Goal: Task Accomplishment & Management: Use online tool/utility

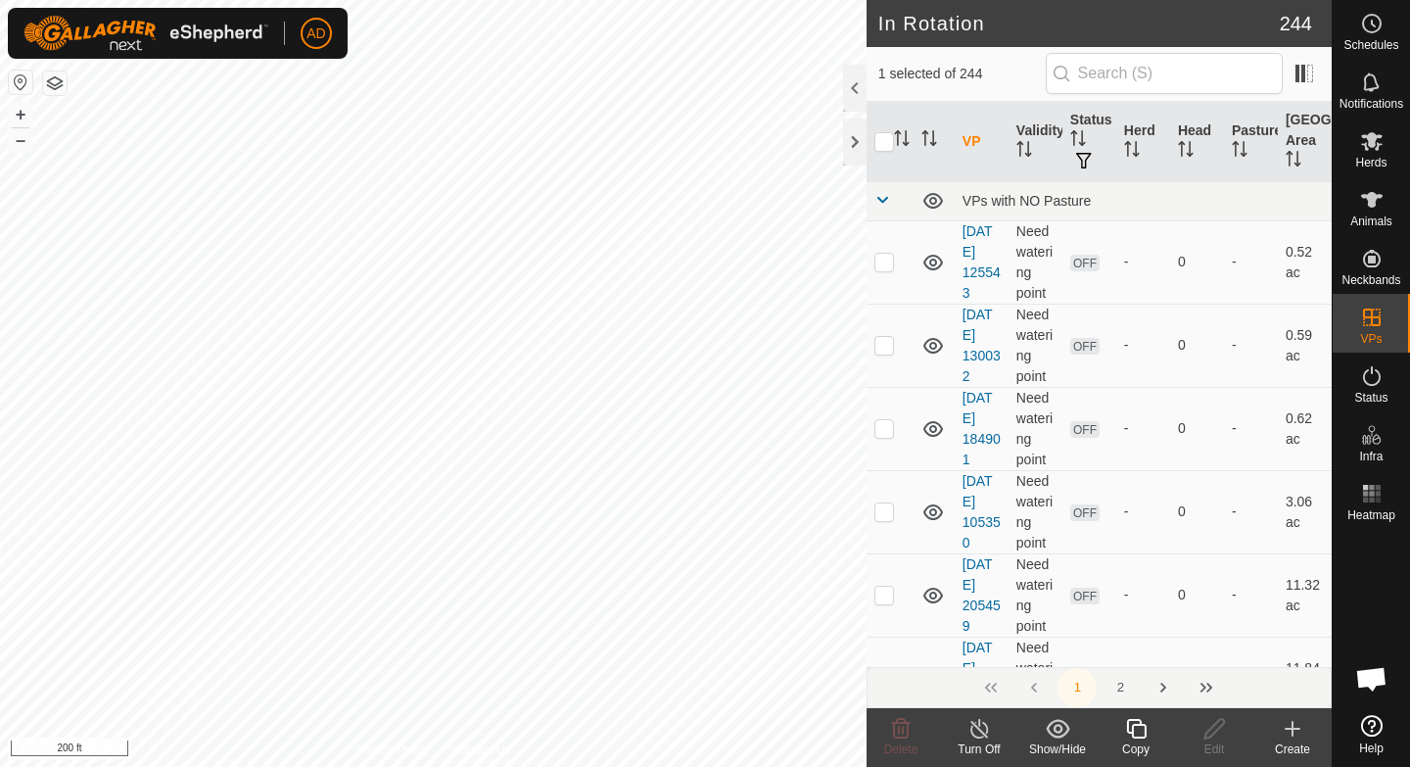
click at [1139, 741] on div "Copy" at bounding box center [1136, 749] width 78 height 18
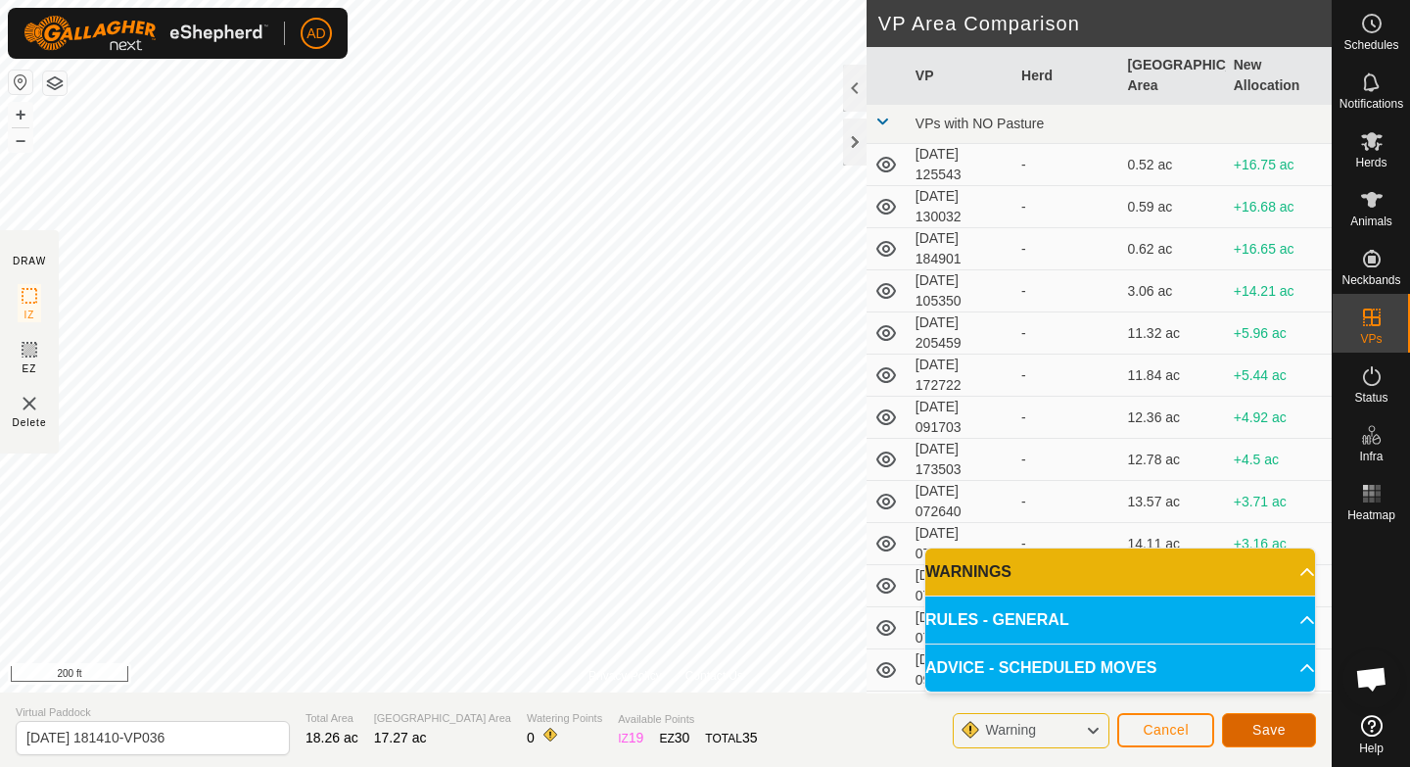
click at [1282, 730] on span "Save" at bounding box center [1269, 730] width 33 height 16
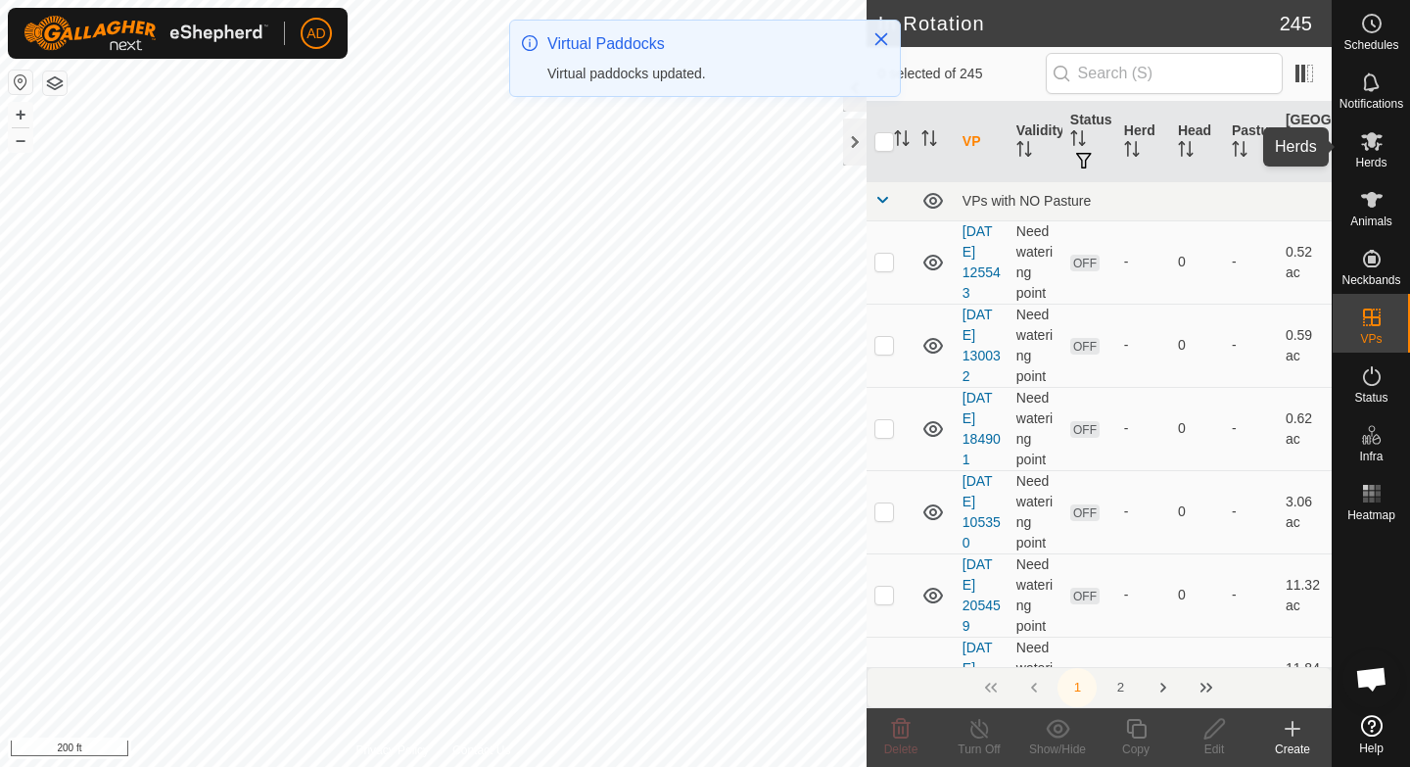
click at [1364, 140] on icon at bounding box center [1372, 141] width 24 height 24
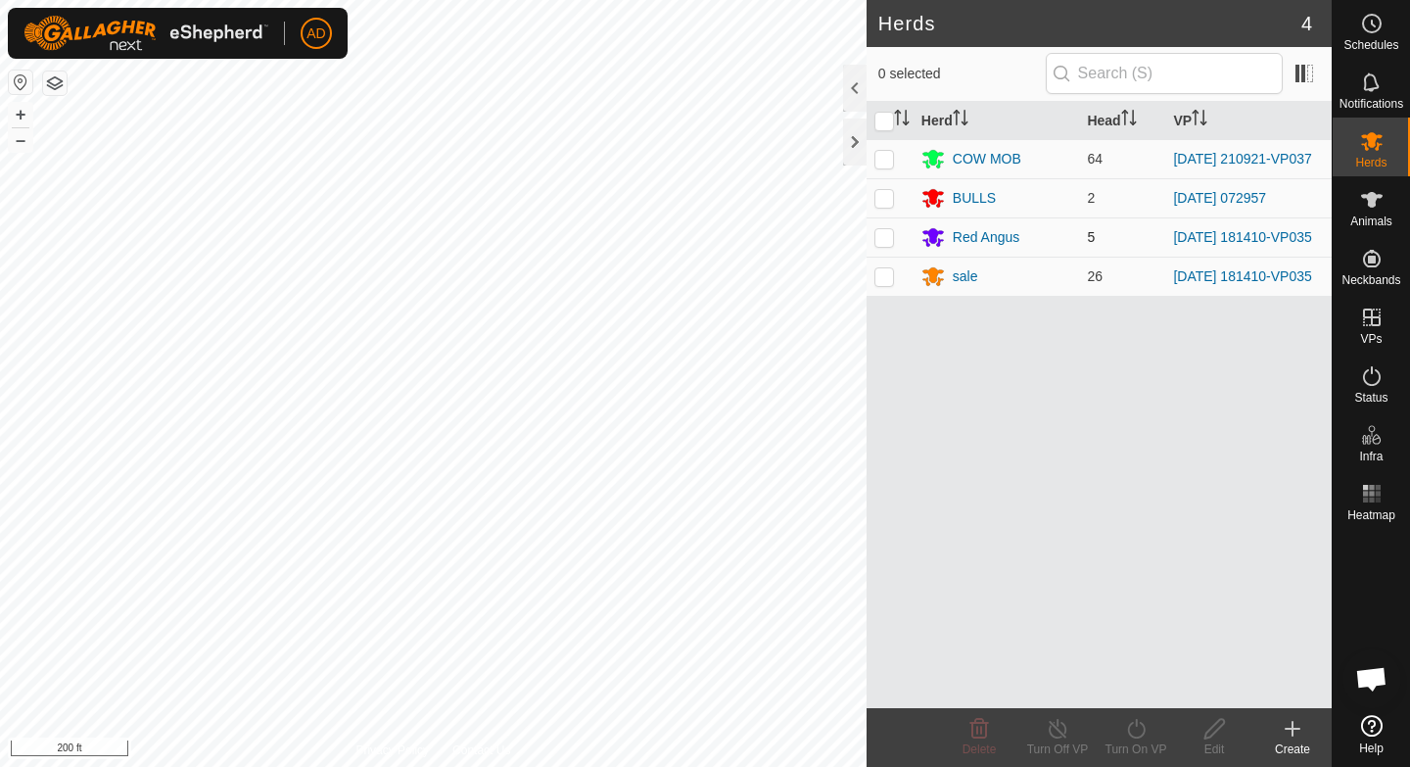
click at [892, 244] on p-checkbox at bounding box center [885, 237] width 20 height 16
checkbox input "true"
click at [885, 284] on p-checkbox at bounding box center [885, 276] width 20 height 16
checkbox input "true"
click at [1145, 735] on icon at bounding box center [1136, 729] width 24 height 24
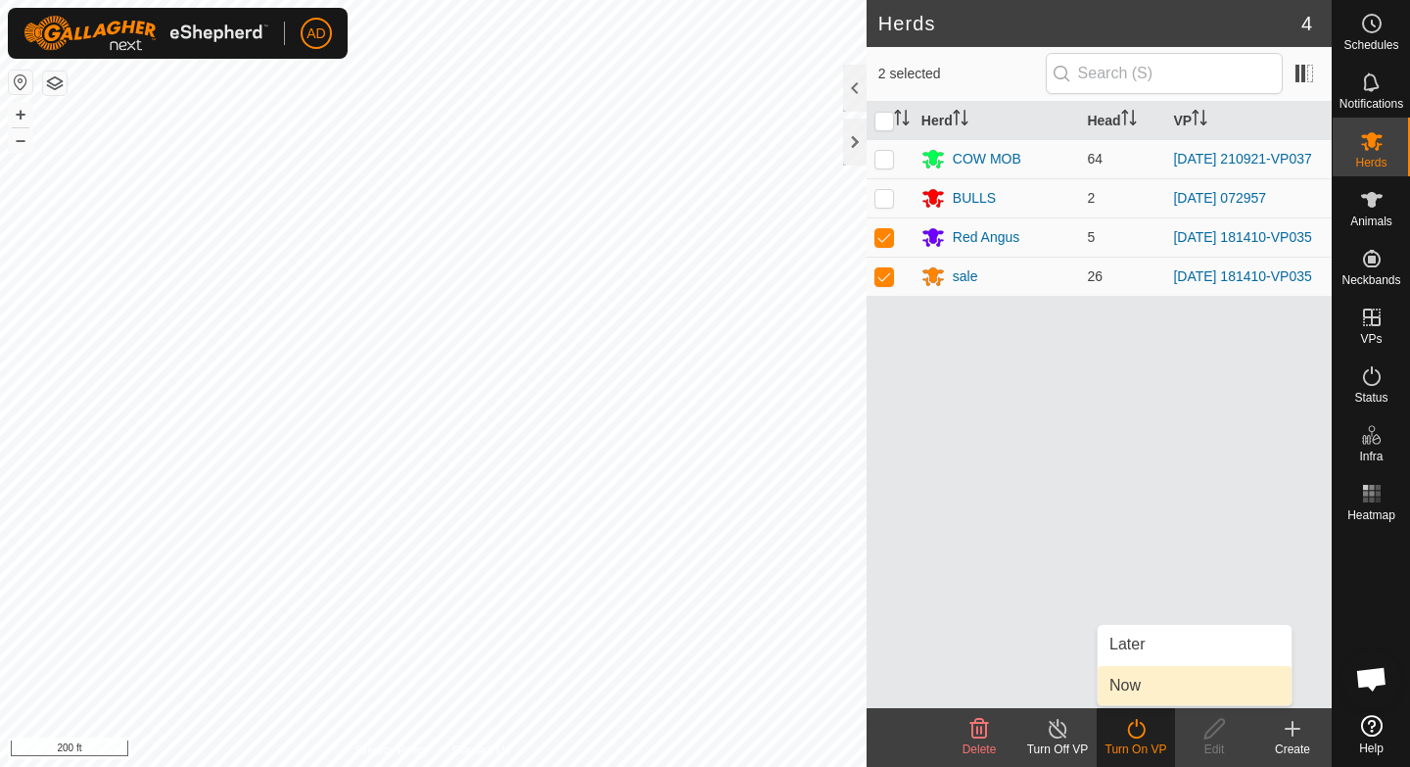
click at [1150, 687] on link "Now" at bounding box center [1195, 685] width 194 height 39
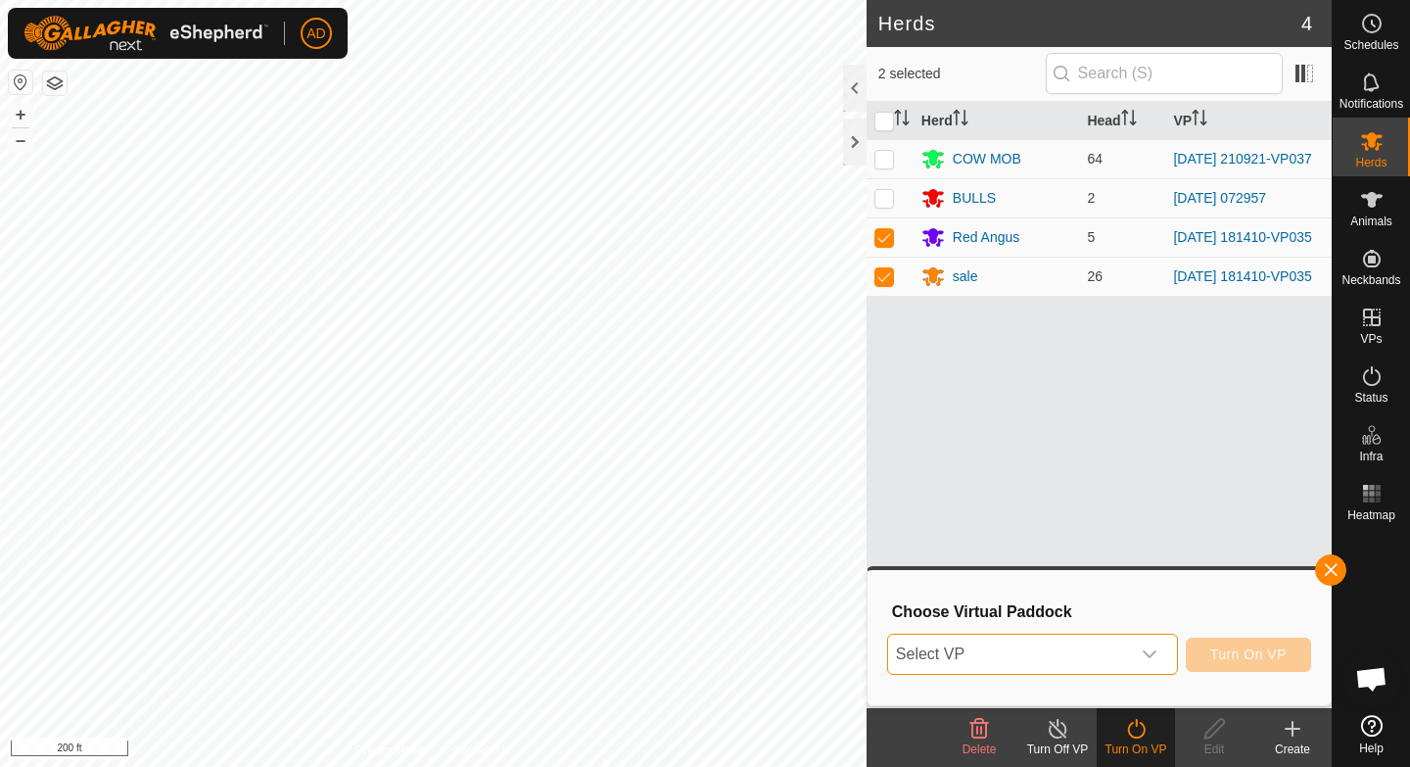
click at [1074, 661] on span "Select VP" at bounding box center [1009, 654] width 242 height 39
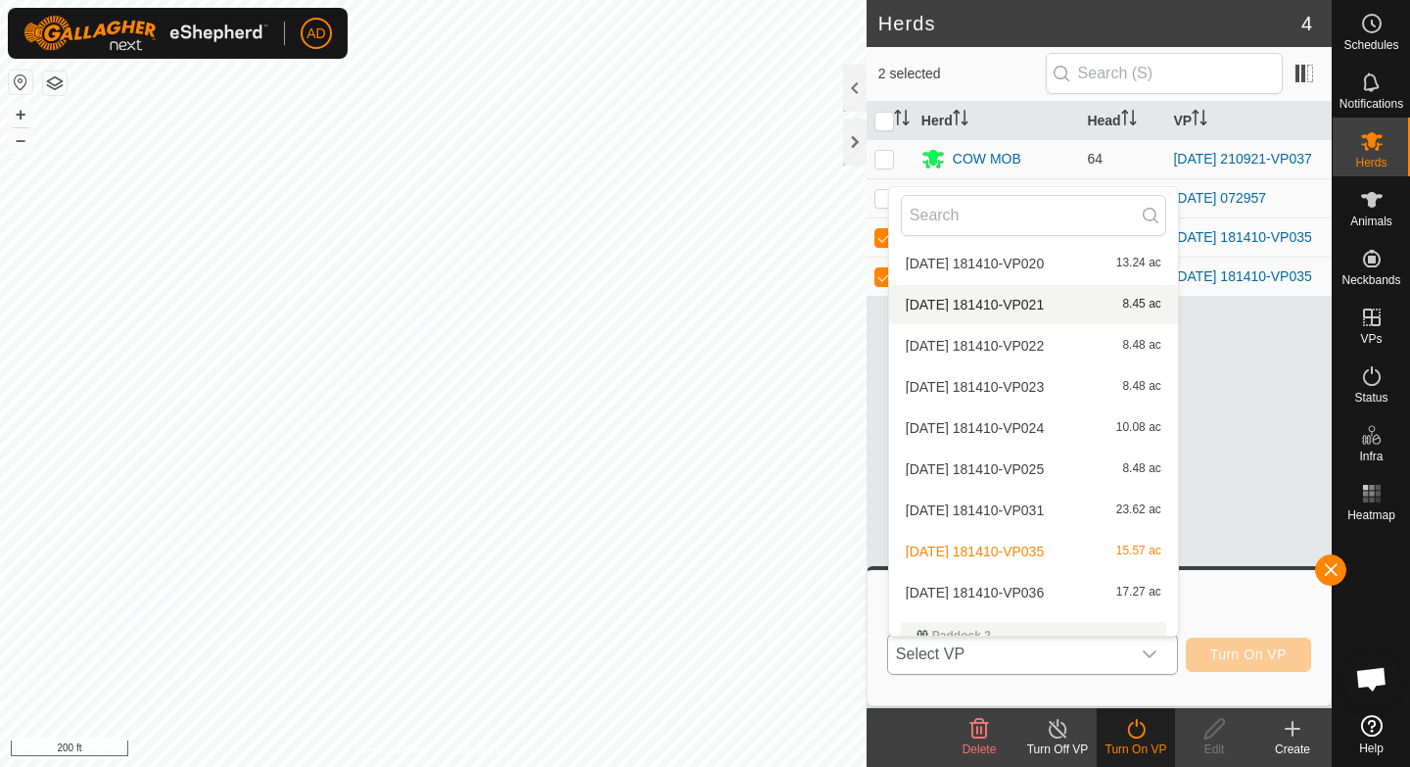
scroll to position [6113, 0]
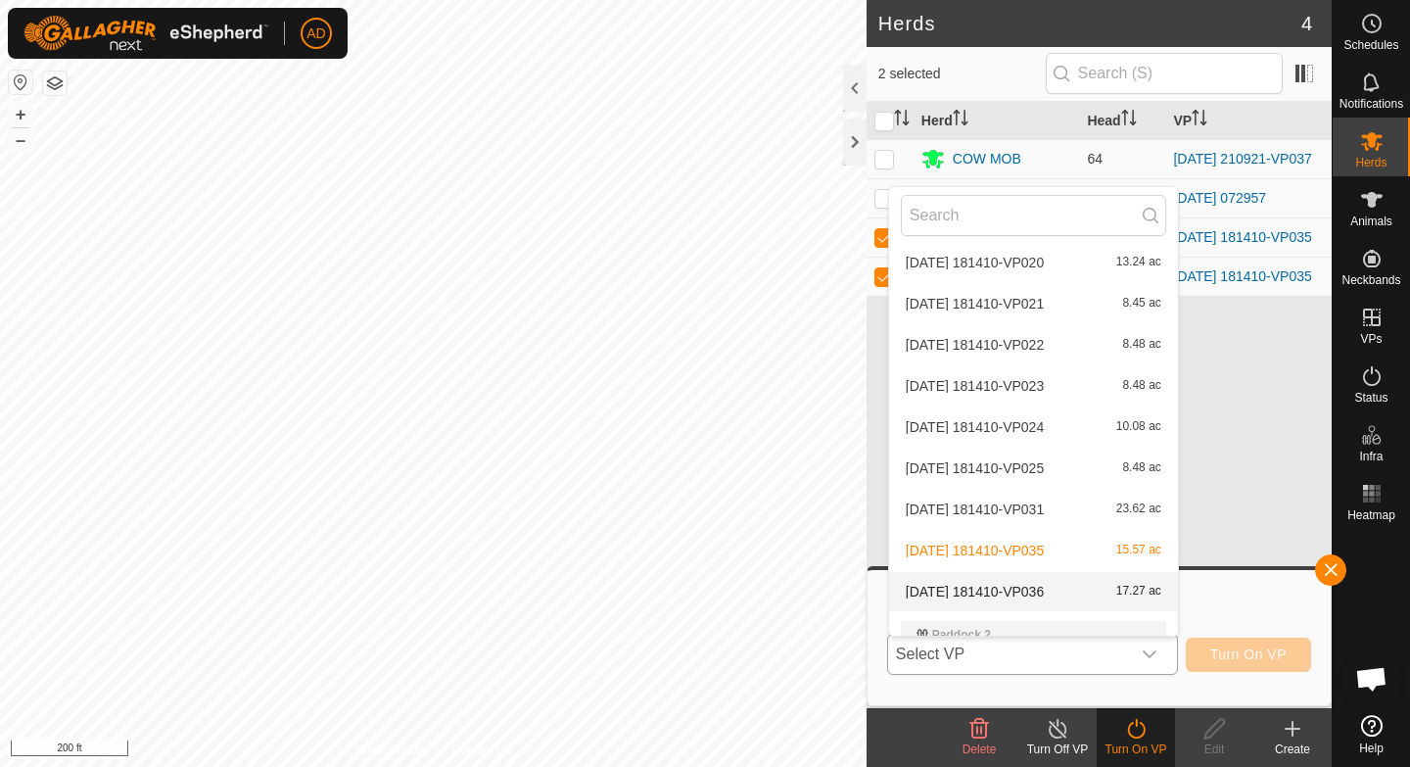
click at [1009, 594] on li "[DATE] 181410-VP036 17.27 ac" at bounding box center [1033, 591] width 289 height 39
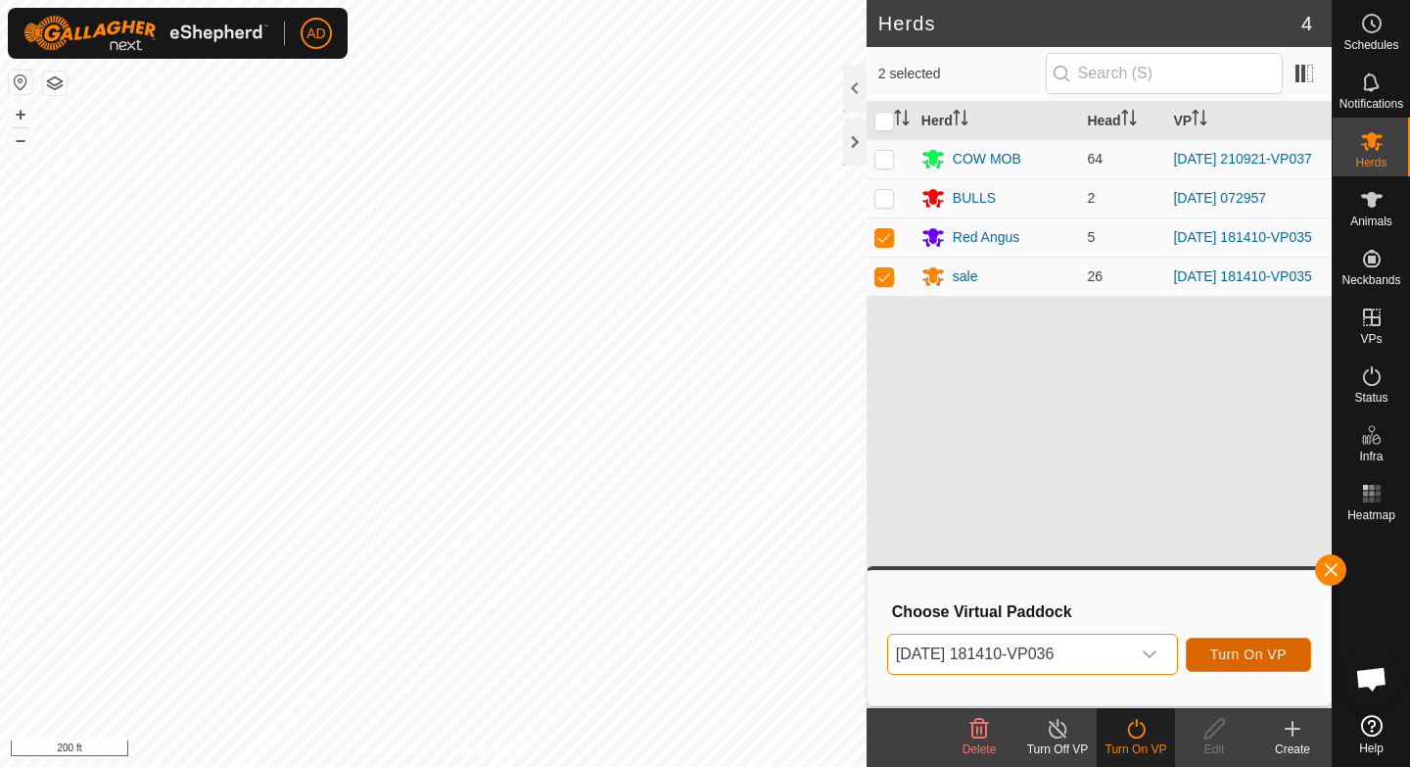
click at [1290, 660] on button "Turn On VP" at bounding box center [1248, 655] width 125 height 34
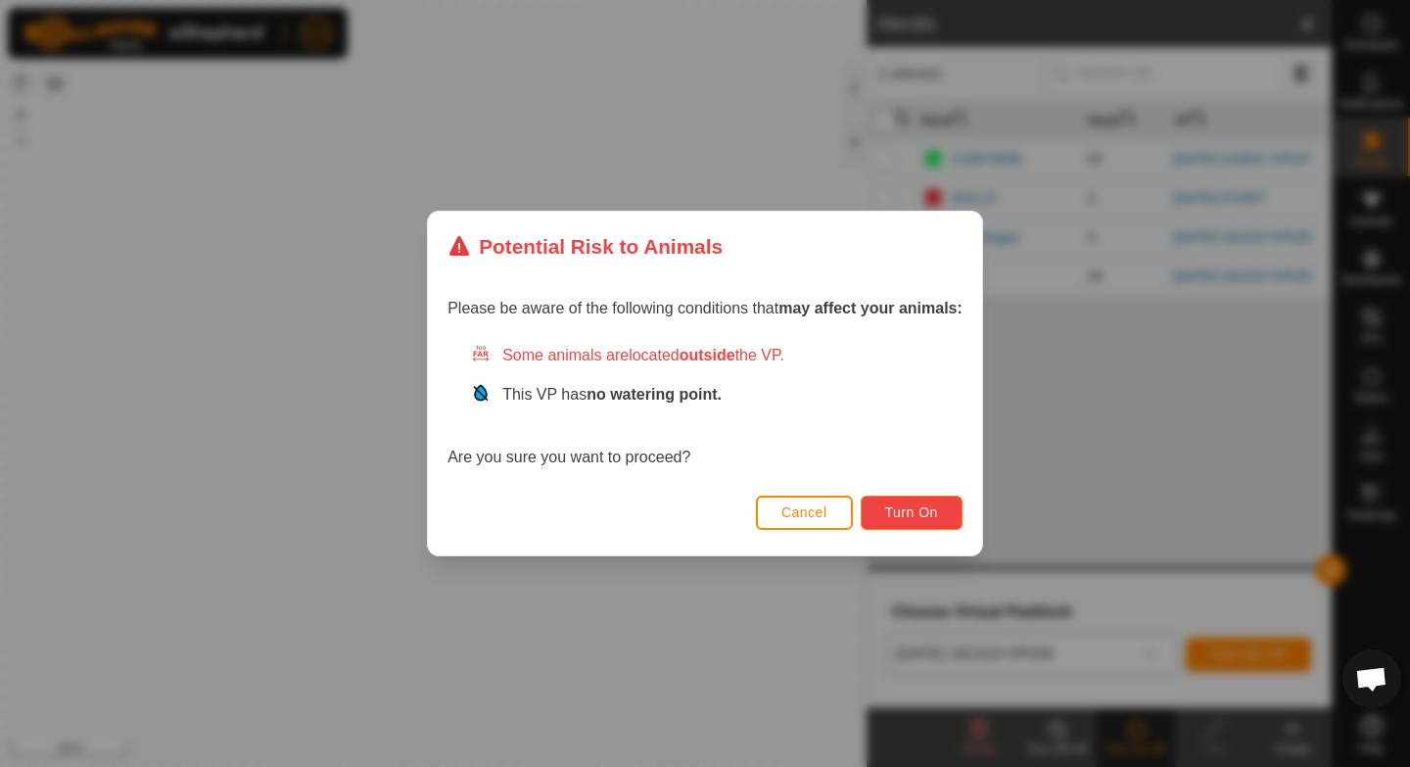
click at [908, 502] on button "Turn On" at bounding box center [912, 513] width 102 height 34
